Goal: Navigation & Orientation: Find specific page/section

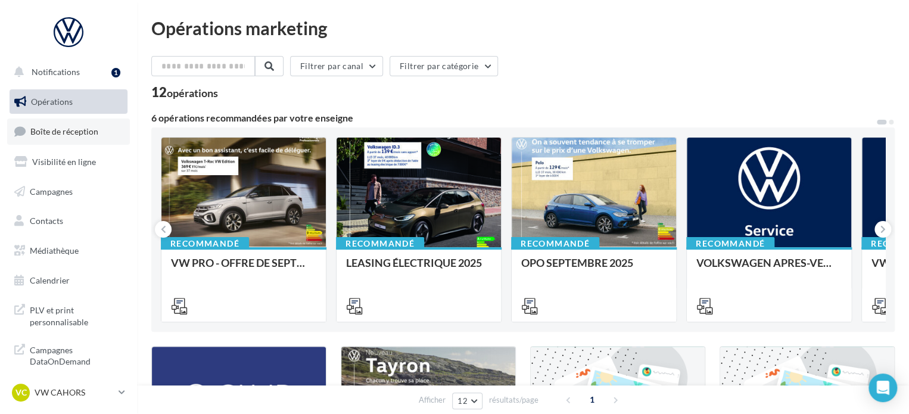
click at [81, 133] on span "Boîte de réception" at bounding box center [64, 131] width 68 height 10
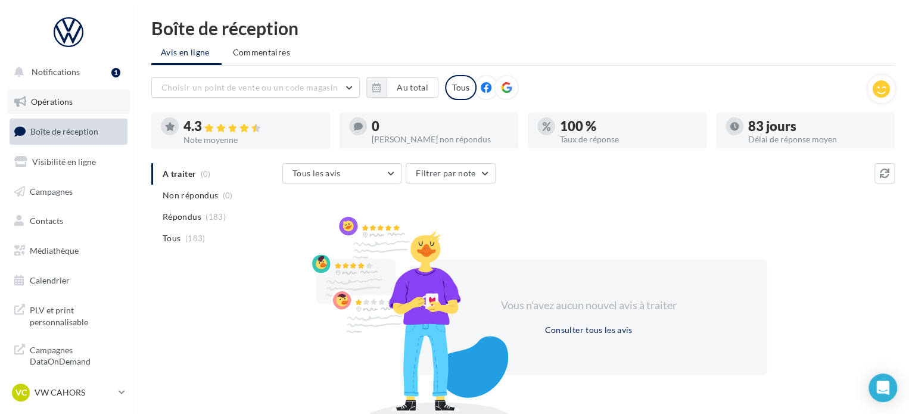
click at [79, 105] on link "Opérations" at bounding box center [68, 101] width 123 height 25
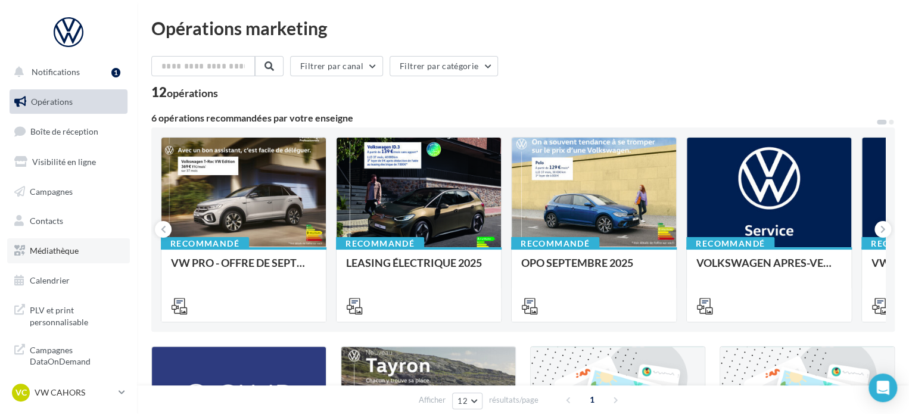
click at [65, 247] on span "Médiathèque" at bounding box center [54, 250] width 49 height 10
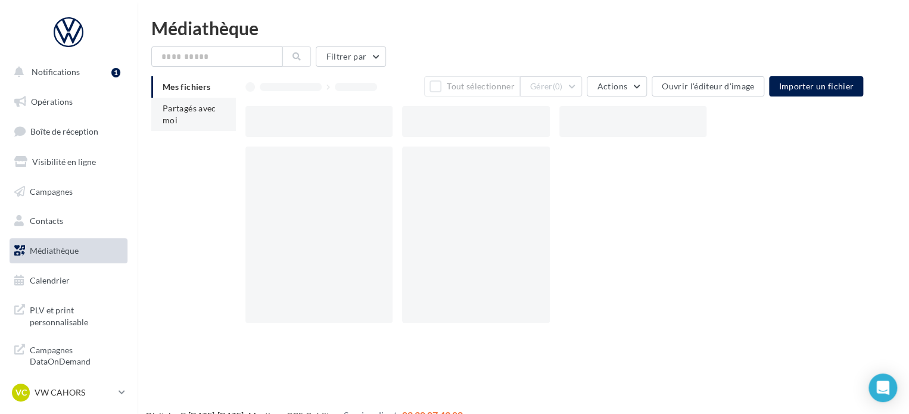
click at [191, 111] on span "Partagés avec moi" at bounding box center [190, 114] width 54 height 22
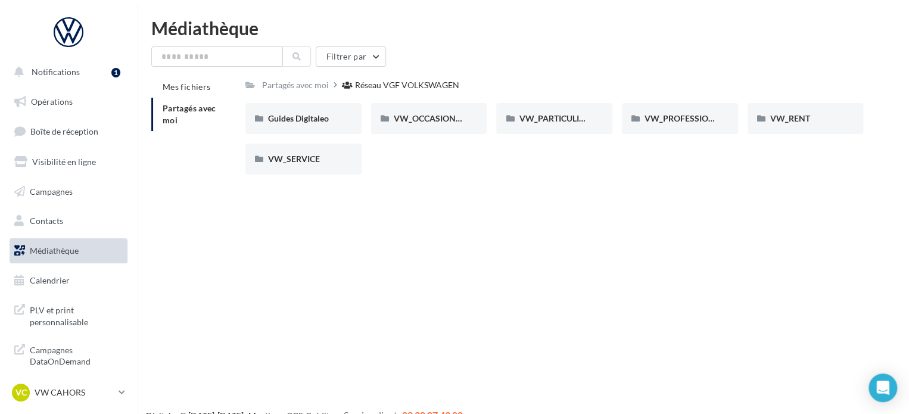
click at [488, 123] on div "VW_OCCASIONS_GARANTIES VW_OCCASIONS_GARANTIES" at bounding box center [434, 118] width 126 height 31
click at [452, 117] on span "VW_OCCASIONS_GARANTIES" at bounding box center [452, 118] width 117 height 10
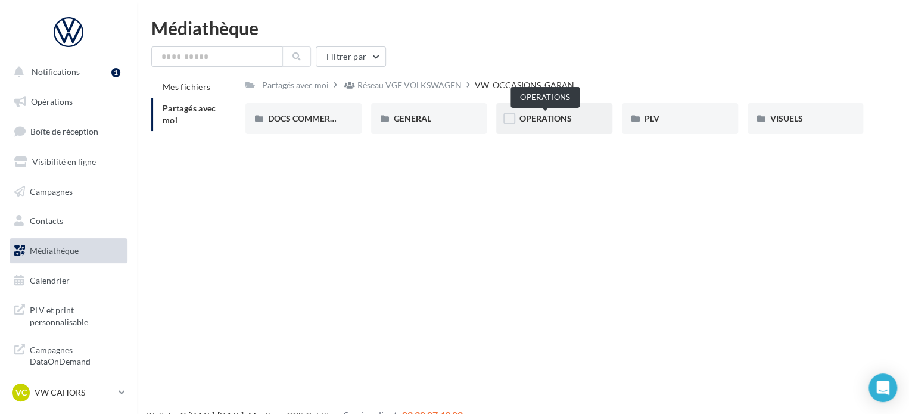
click at [522, 118] on span "OPERATIONS" at bounding box center [545, 118] width 52 height 10
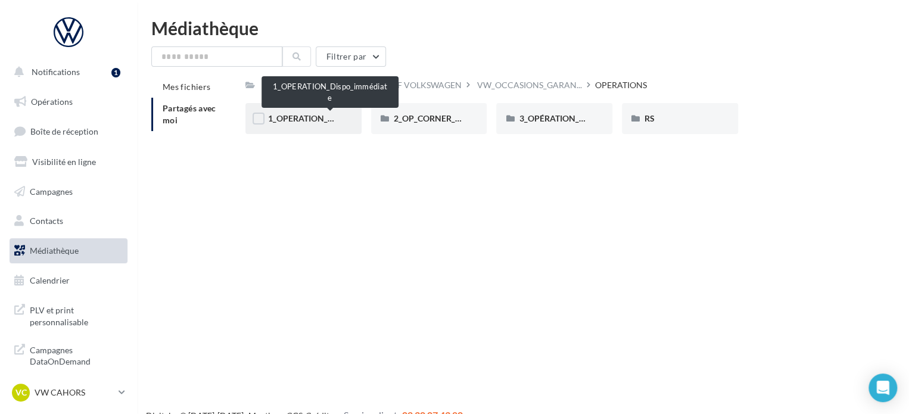
click at [333, 117] on span "1_OPERATION_Dispo_immédiate" at bounding box center [330, 118] width 124 height 10
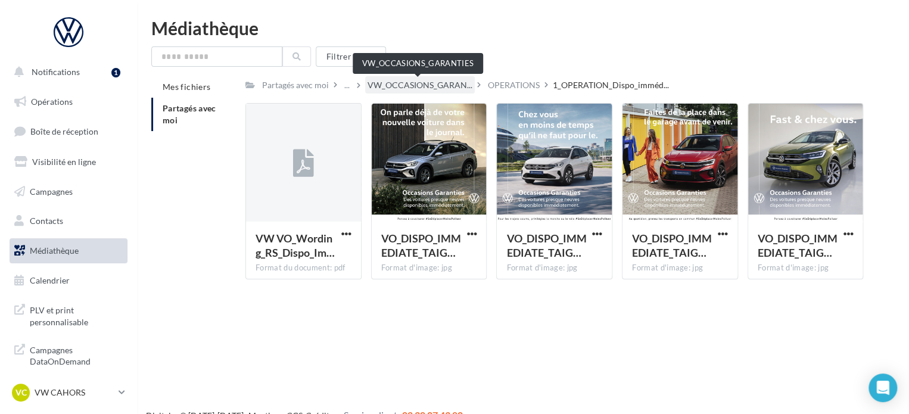
click at [406, 86] on span "VW_OCCASIONS_GARAN..." at bounding box center [419, 85] width 105 height 12
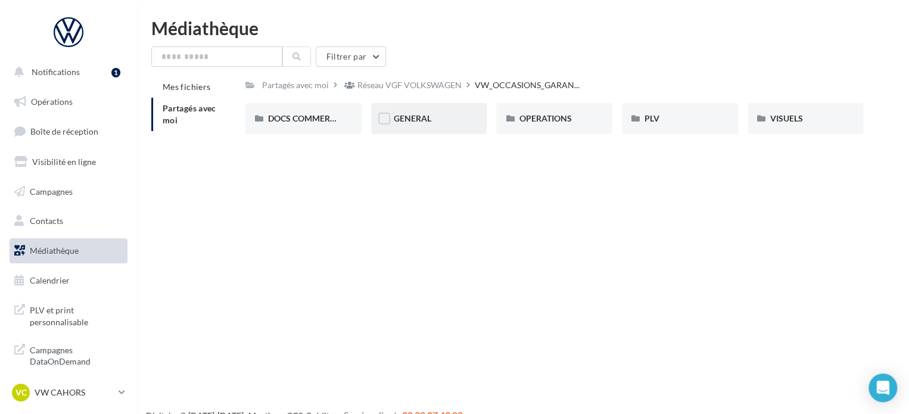
click at [406, 109] on div "GENERAL" at bounding box center [429, 118] width 116 height 31
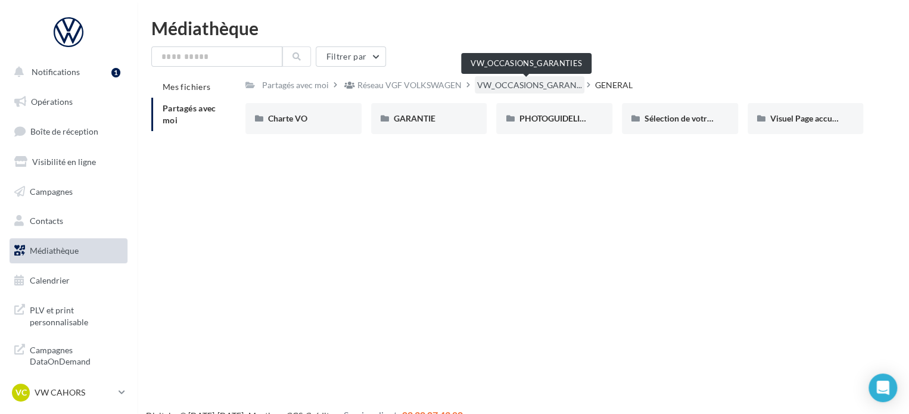
click at [482, 82] on span "VW_OCCASIONS_GARAN..." at bounding box center [529, 85] width 105 height 12
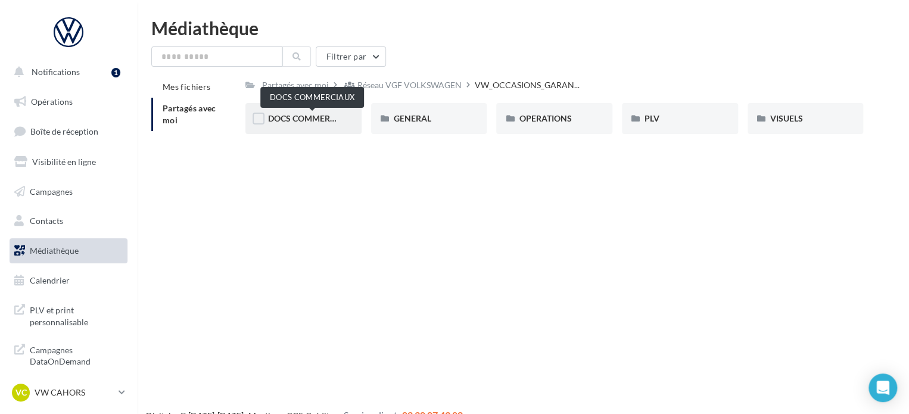
click at [283, 116] on span "DOCS COMMERCIAUX" at bounding box center [312, 118] width 88 height 10
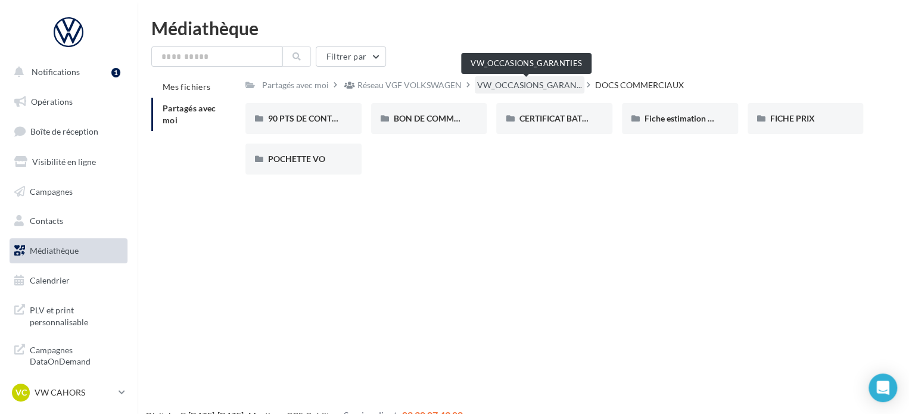
click at [548, 86] on span "VW_OCCASIONS_GARAN..." at bounding box center [529, 85] width 105 height 12
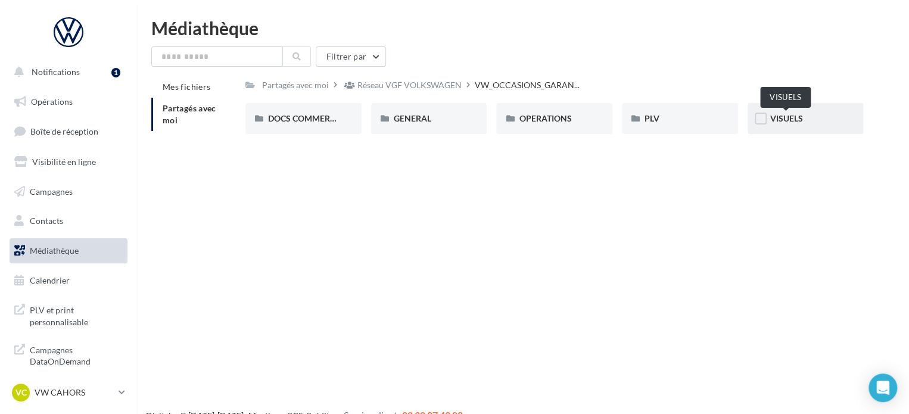
click at [791, 117] on span "VISUELS" at bounding box center [786, 118] width 33 height 10
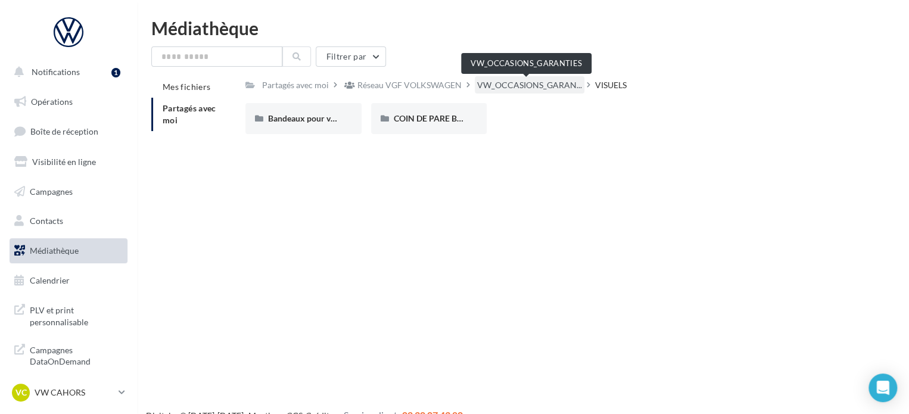
click at [528, 83] on span "VW_OCCASIONS_GARAN..." at bounding box center [529, 85] width 105 height 12
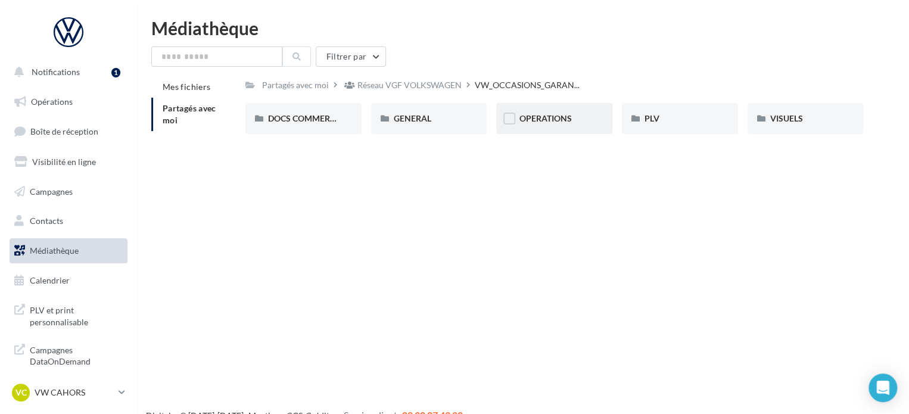
click at [559, 128] on div "OPERATIONS" at bounding box center [554, 118] width 116 height 31
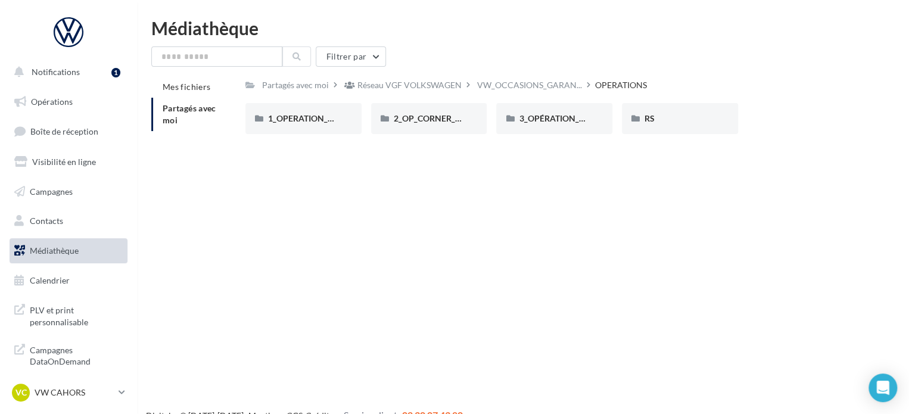
click at [557, 124] on div "3_OPÉRATION_OPO_VO_SKODA_CUPRA" at bounding box center [554, 119] width 71 height 12
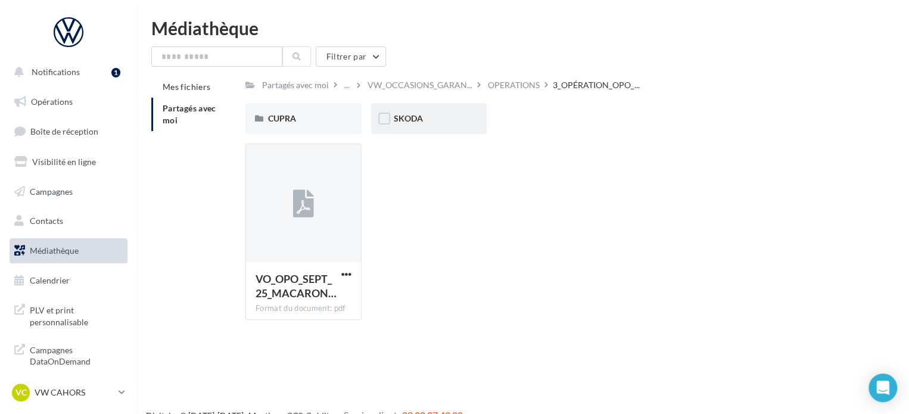
click at [448, 120] on div "SKODA" at bounding box center [429, 119] width 71 height 12
